Goal: Task Accomplishment & Management: Use online tool/utility

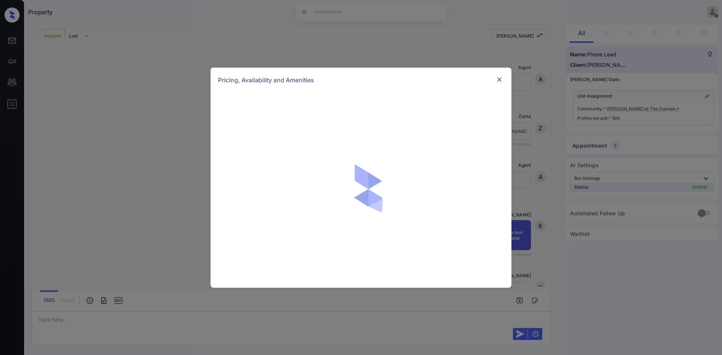
scroll to position [88, 0]
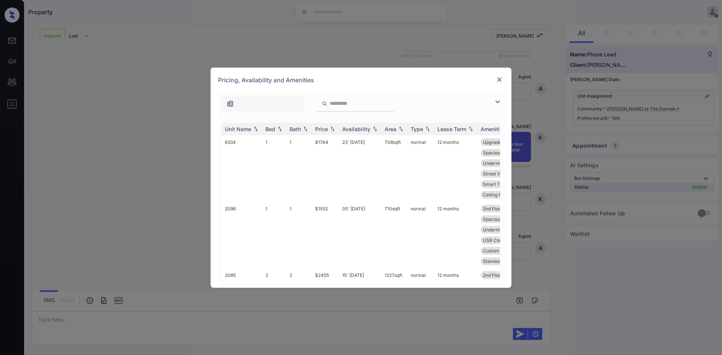
click at [320, 125] on th "Price" at bounding box center [325, 129] width 27 height 12
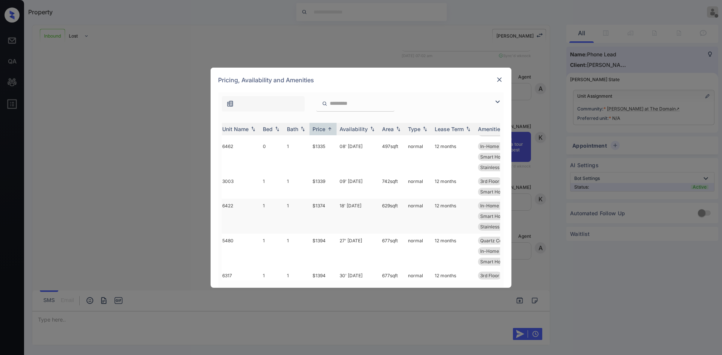
scroll to position [199, 3]
click at [501, 82] on img at bounding box center [500, 80] width 8 height 8
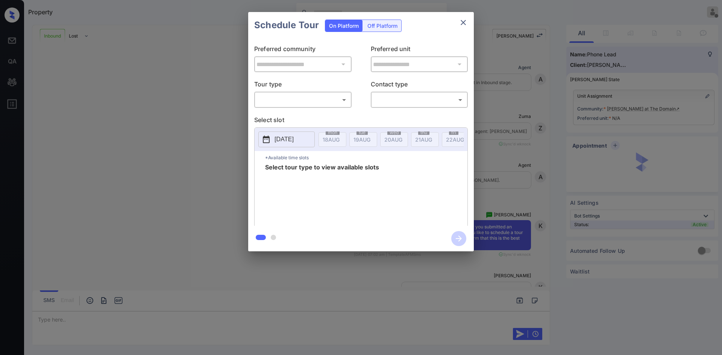
scroll to position [88, 0]
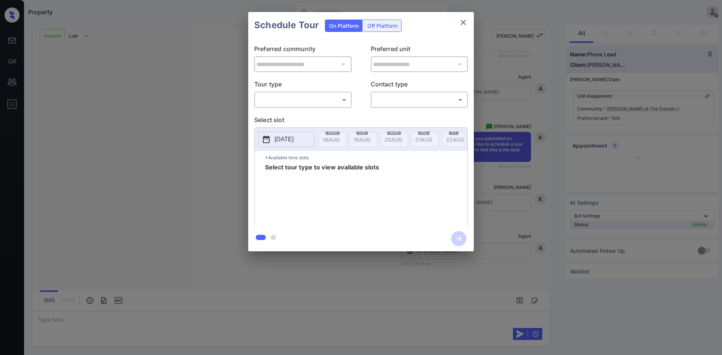
click at [322, 106] on body "Property Mukesh Offline Set yourself online Set yourself on break Profile Switc…" at bounding box center [361, 177] width 722 height 355
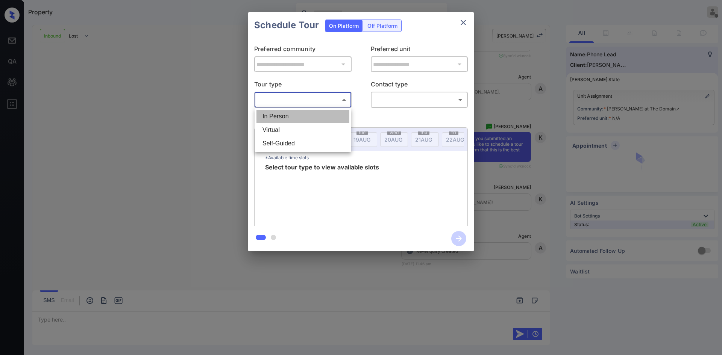
click at [300, 115] on li "In Person" at bounding box center [303, 117] width 93 height 14
type input "********"
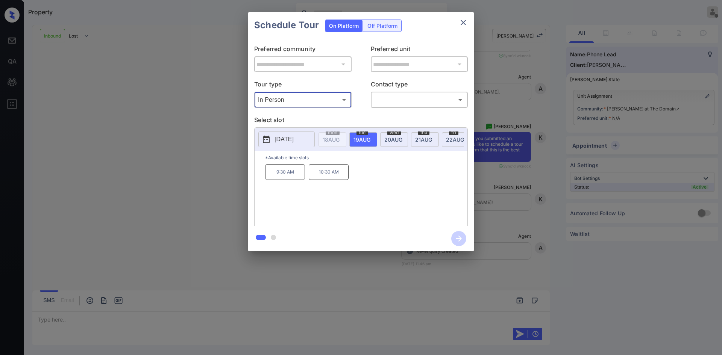
click at [469, 23] on button "close" at bounding box center [463, 22] width 15 height 15
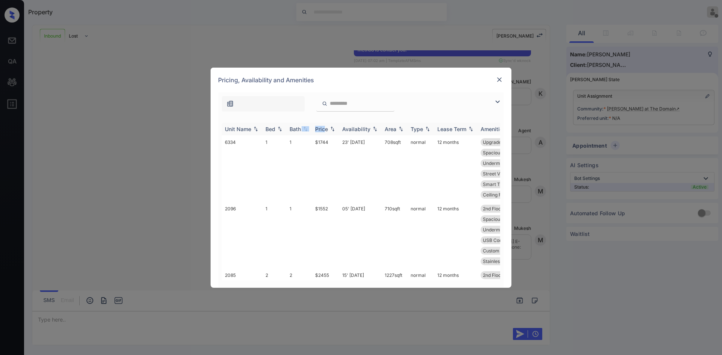
drag, startPoint x: 301, startPoint y: 129, endPoint x: 325, endPoint y: 127, distance: 24.2
click at [325, 127] on tr "Unit Name Bed Bath Price Availability Area Type Lease Term Amenities" at bounding box center [418, 129] width 393 height 12
click at [325, 127] on div "Price" at bounding box center [321, 129] width 13 height 6
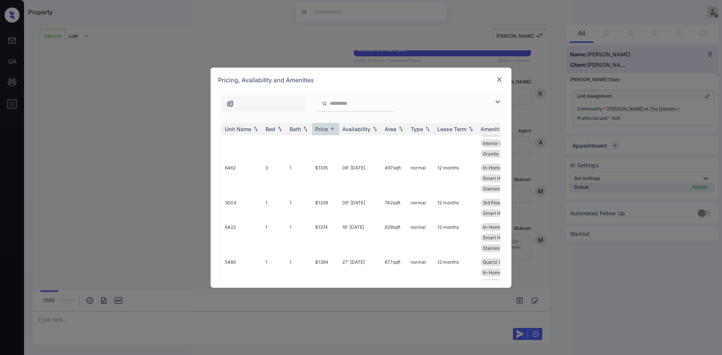
scroll to position [178, 0]
click at [324, 209] on td "$1339" at bounding box center [325, 208] width 27 height 24
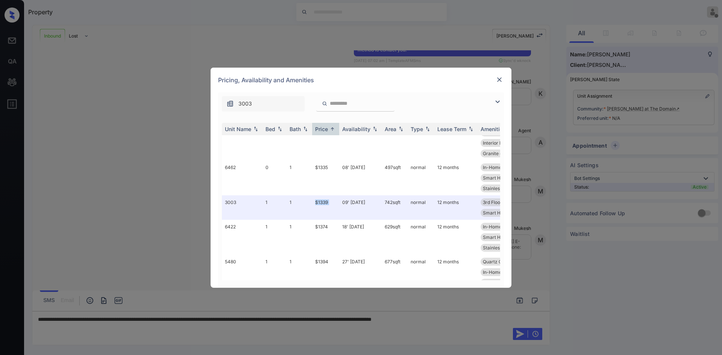
click at [501, 80] on img at bounding box center [500, 80] width 8 height 8
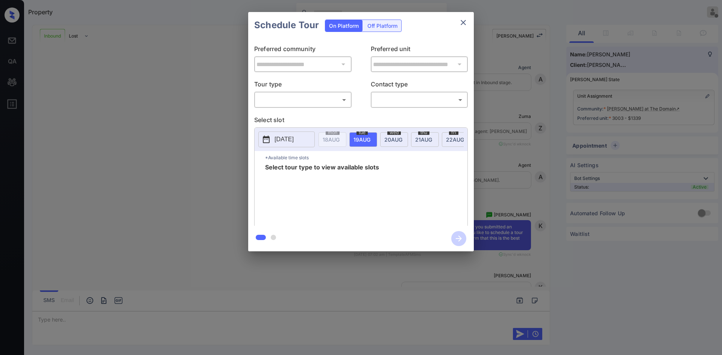
scroll to position [311, 0]
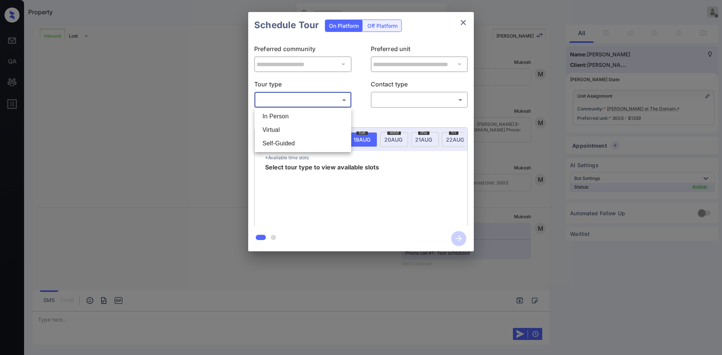
click at [330, 104] on body "Property Mukesh Offline Set yourself online Set yourself on break Profile Switc…" at bounding box center [361, 177] width 722 height 355
click at [305, 114] on li "In Person" at bounding box center [303, 117] width 93 height 14
type input "********"
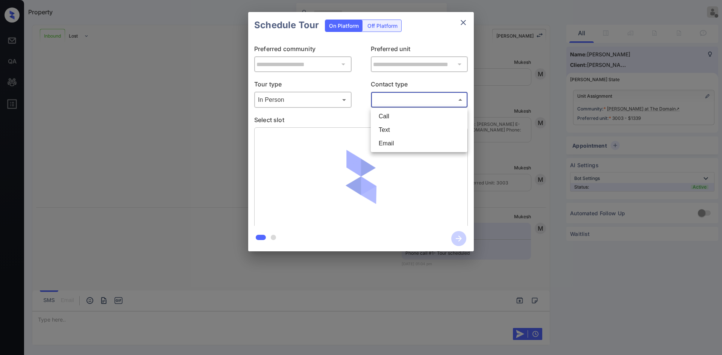
click at [411, 105] on body "Property Mukesh Offline Set yourself online Set yourself on break Profile Switc…" at bounding box center [361, 177] width 722 height 355
click at [396, 124] on li "Text" at bounding box center [419, 130] width 93 height 14
type input "****"
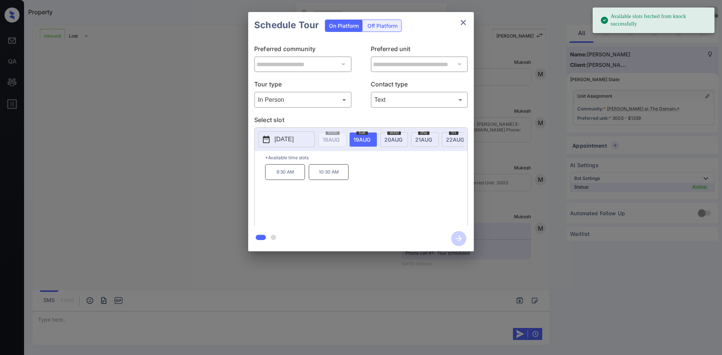
click at [330, 174] on p "10:30 AM" at bounding box center [329, 172] width 40 height 16
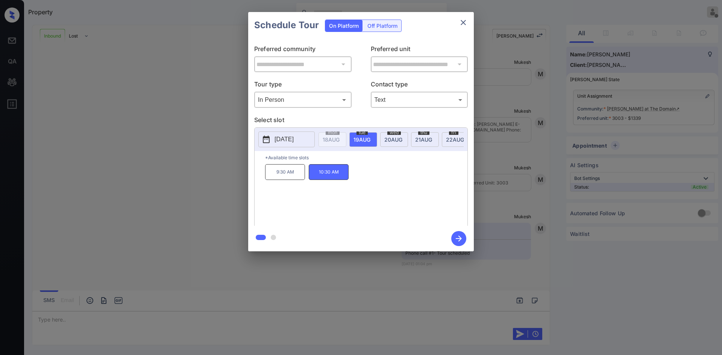
click at [459, 240] on icon "button" at bounding box center [458, 238] width 15 height 15
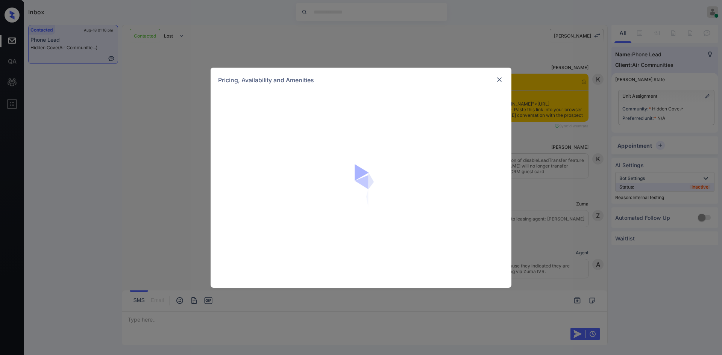
scroll to position [1461, 0]
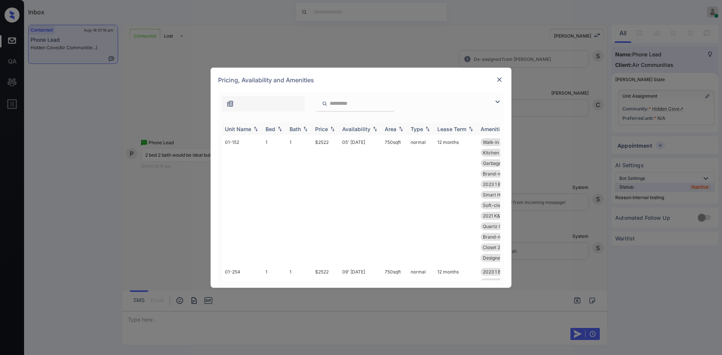
click at [325, 134] on th "Price" at bounding box center [325, 129] width 27 height 12
click at [319, 177] on td "$2446" at bounding box center [325, 207] width 27 height 130
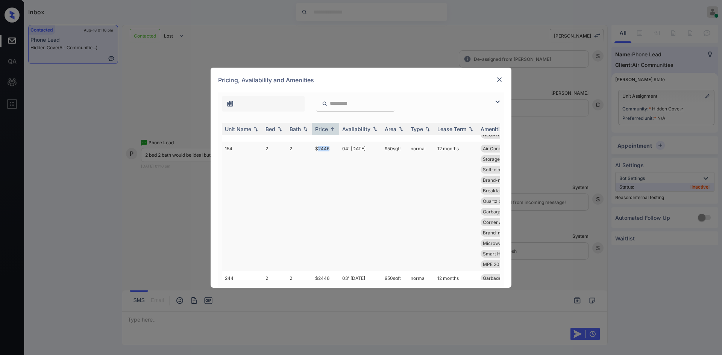
click at [319, 177] on td "$2446" at bounding box center [325, 207] width 27 height 130
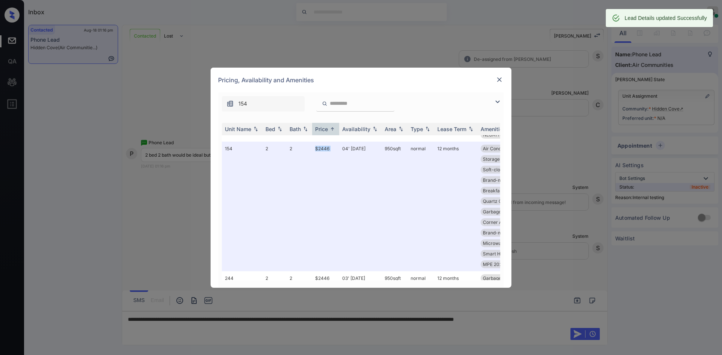
click at [501, 79] on img at bounding box center [500, 80] width 8 height 8
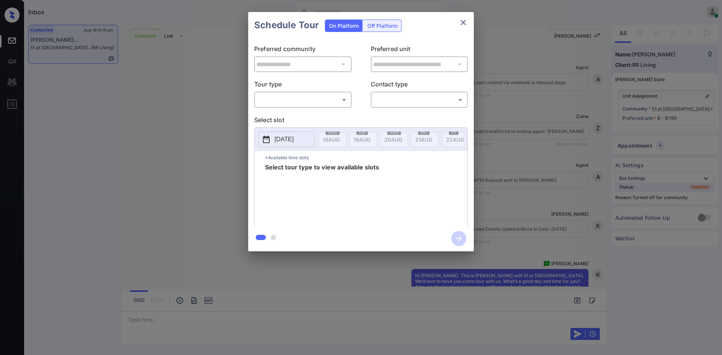
scroll to position [2138, 0]
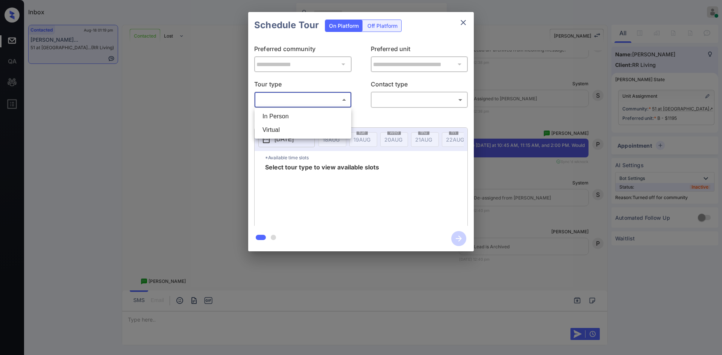
click at [327, 105] on body "Inbox Mukesh Online Set yourself offline Set yourself on break Profile Switch t…" at bounding box center [361, 177] width 722 height 355
click at [290, 120] on li "In Person" at bounding box center [303, 117] width 93 height 14
type input "********"
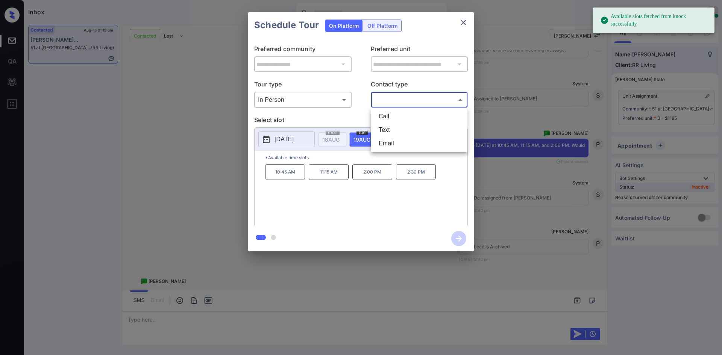
drag, startPoint x: 393, startPoint y: 102, endPoint x: 392, endPoint y: 131, distance: 29.0
click at [392, 131] on body "Available slots fetched from knock successfully Inbox Mukesh Online Set yoursel…" at bounding box center [361, 177] width 722 height 355
click at [392, 131] on li "Text" at bounding box center [419, 130] width 93 height 14
type input "****"
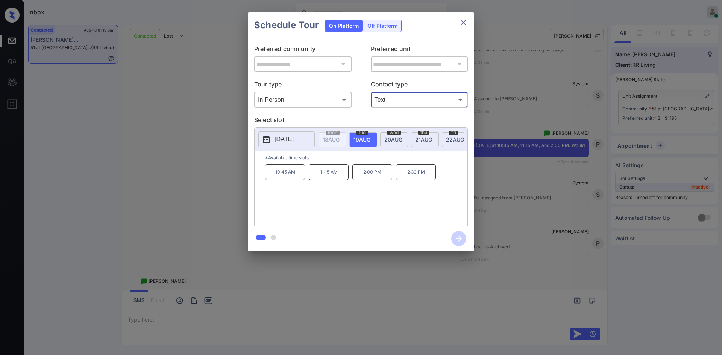
click at [330, 180] on p "11:15 AM" at bounding box center [329, 172] width 40 height 16
click at [456, 240] on icon "button" at bounding box center [458, 238] width 15 height 15
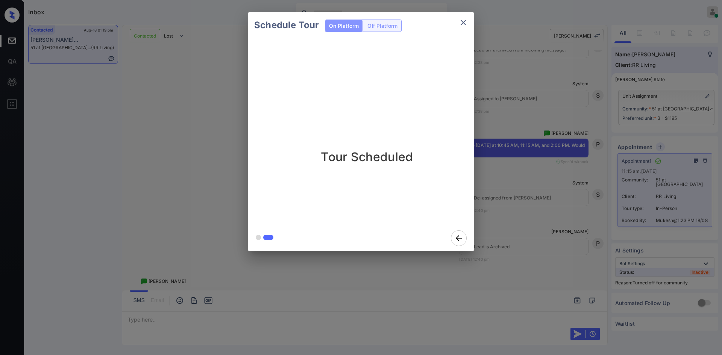
click at [604, 56] on div "Schedule Tour On Platform Off Platform Tour Scheduled" at bounding box center [361, 132] width 722 height 264
